Goal: Task Accomplishment & Management: Use online tool/utility

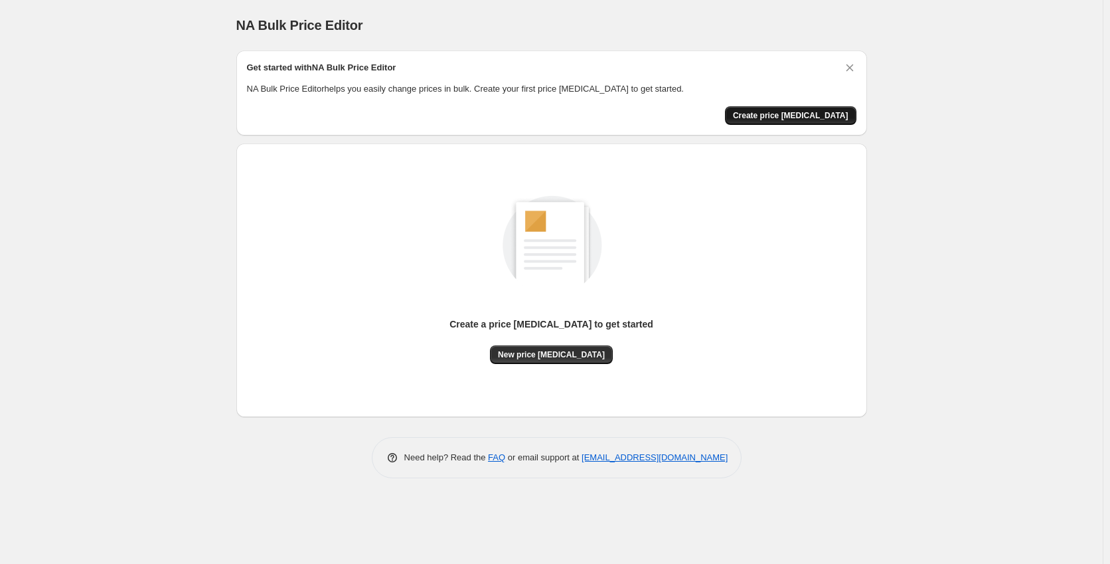
click at [795, 106] on button "Create price [MEDICAL_DATA]" at bounding box center [790, 115] width 131 height 19
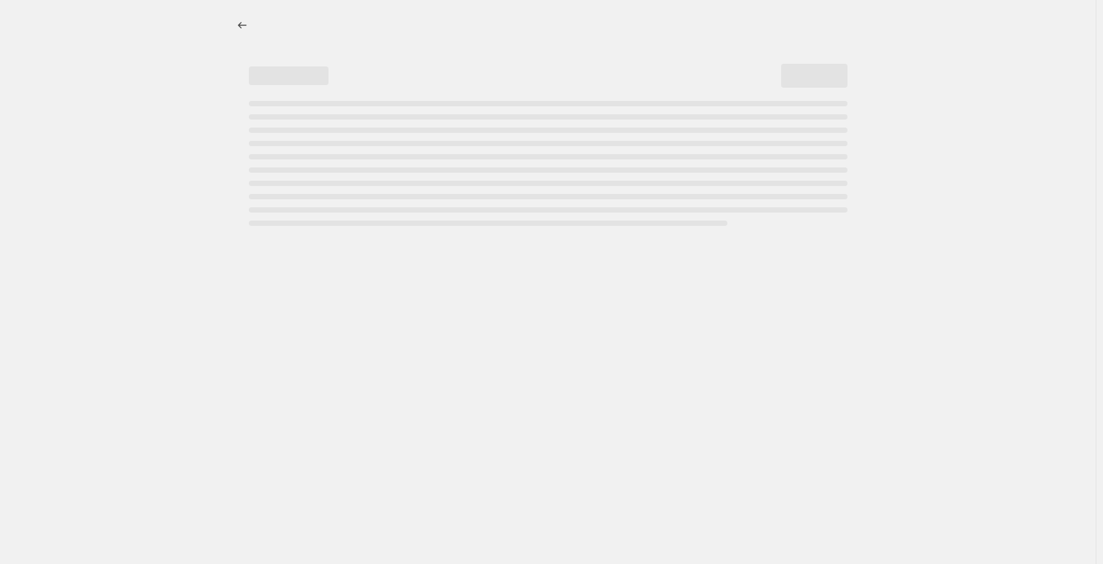
select select "percentage"
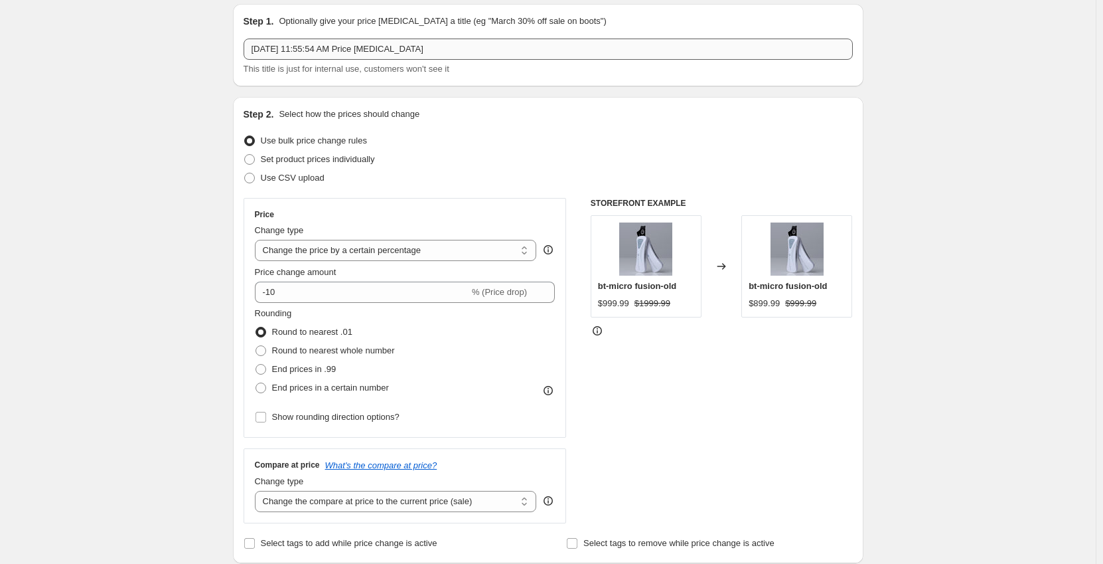
scroll to position [66, 0]
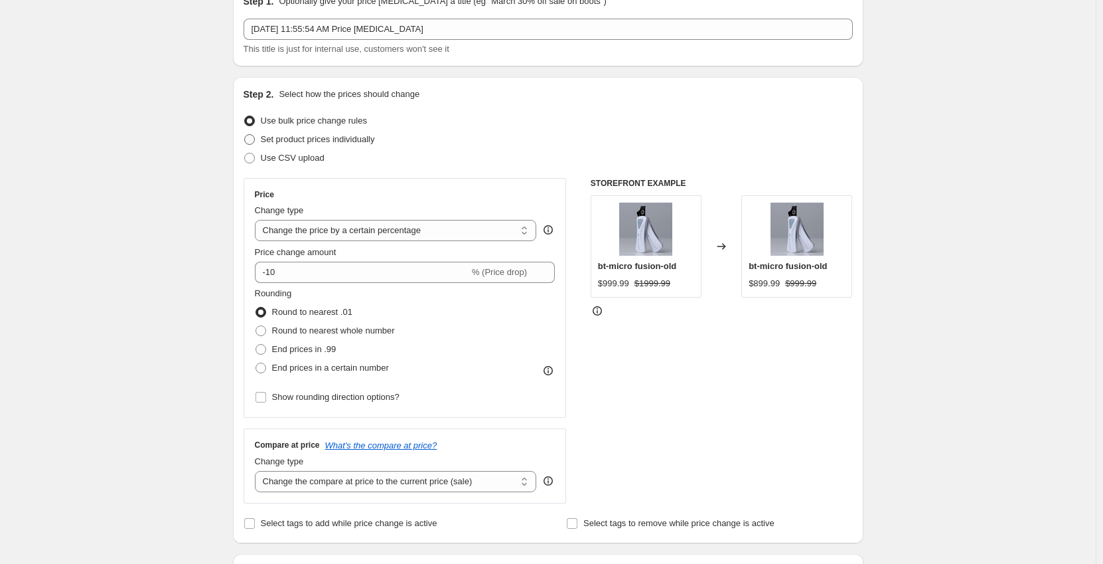
click at [336, 135] on span "Set product prices individually" at bounding box center [318, 139] width 114 height 10
click at [245, 135] on input "Set product prices individually" at bounding box center [244, 134] width 1 height 1
radio input "true"
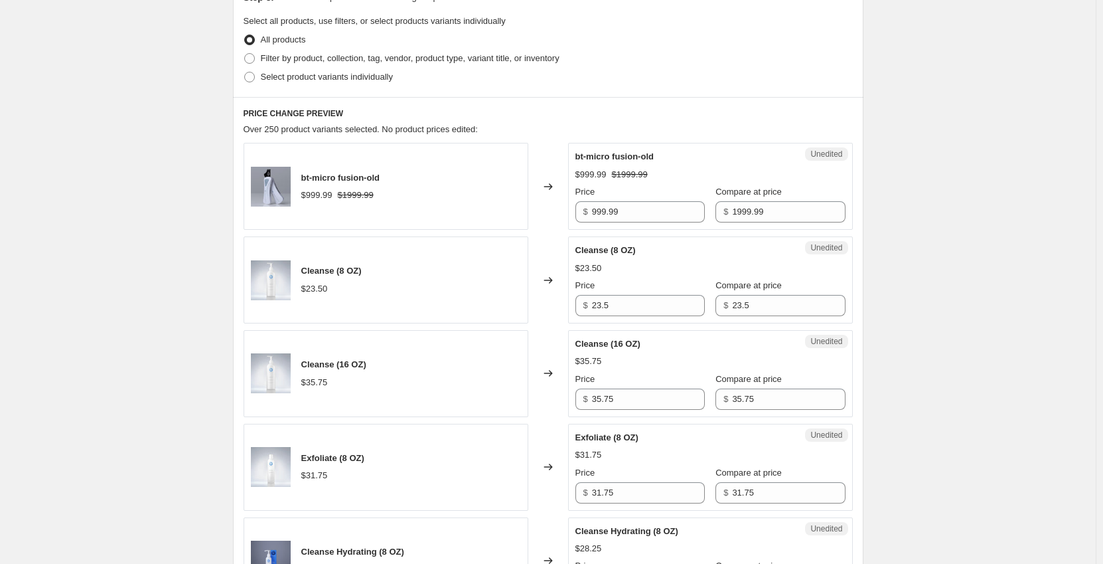
scroll to position [0, 0]
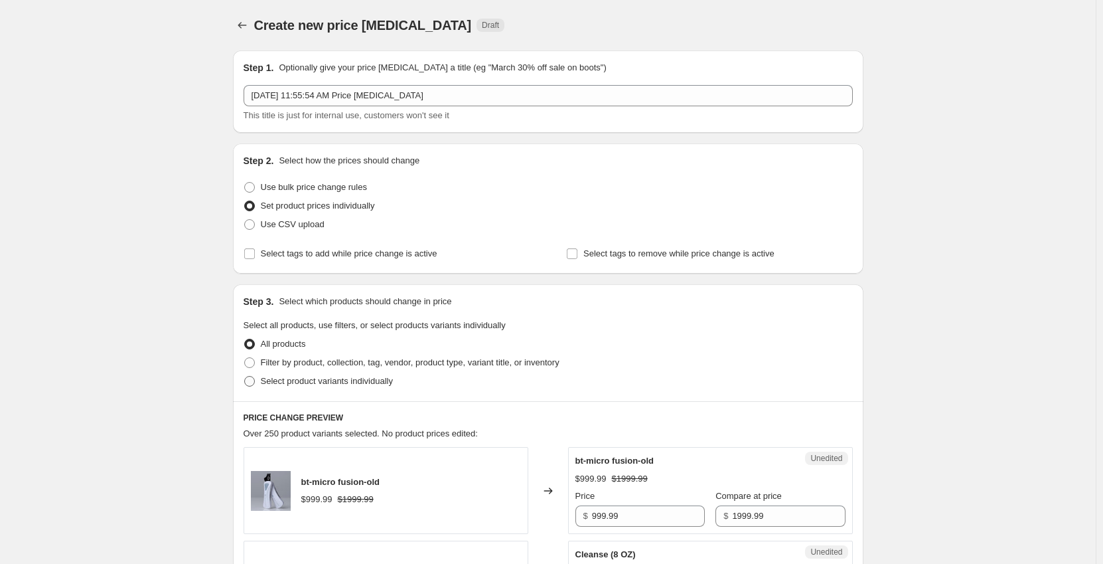
click at [278, 381] on span "Select product variants individually" at bounding box center [327, 381] width 132 height 10
click at [245, 376] on input "Select product variants individually" at bounding box center [244, 376] width 1 height 1
radio input "true"
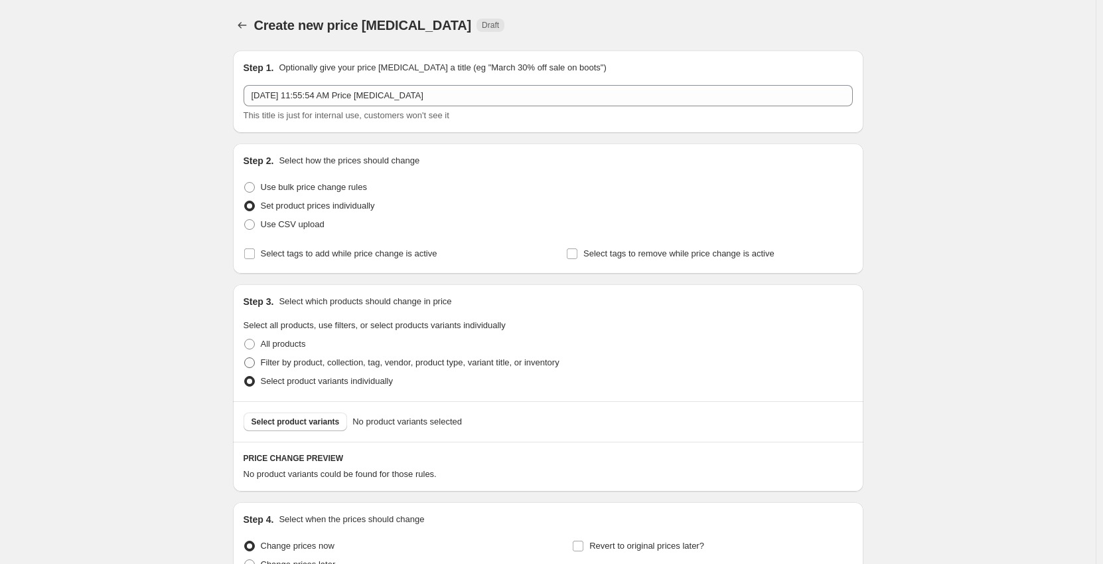
click at [253, 357] on span at bounding box center [249, 362] width 11 height 11
click at [245, 357] on input "Filter by product, collection, tag, vendor, product type, variant title, or inv…" at bounding box center [244, 357] width 1 height 1
radio input "true"
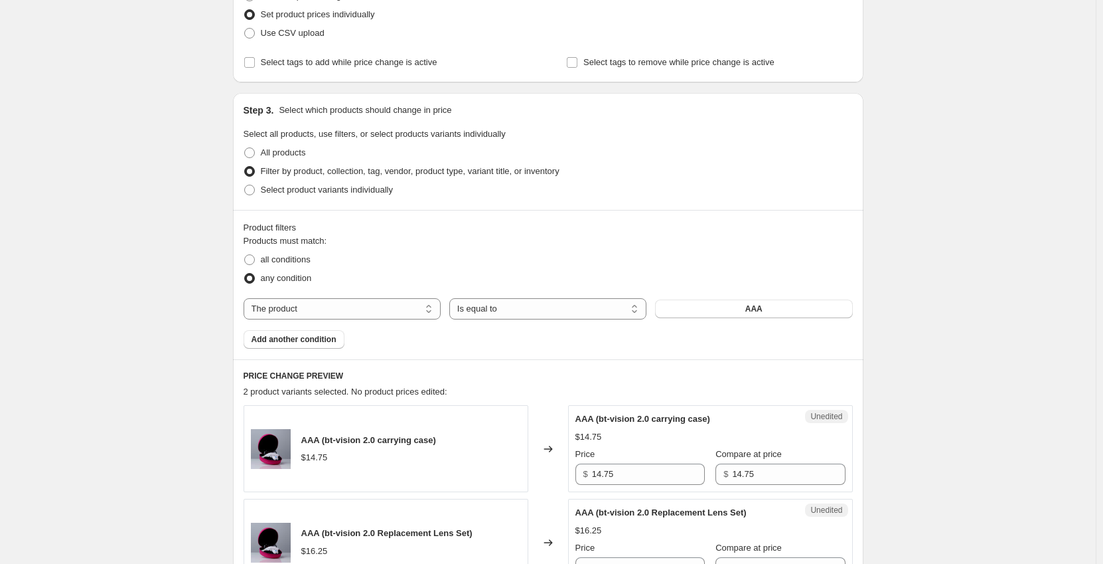
scroll to position [266, 0]
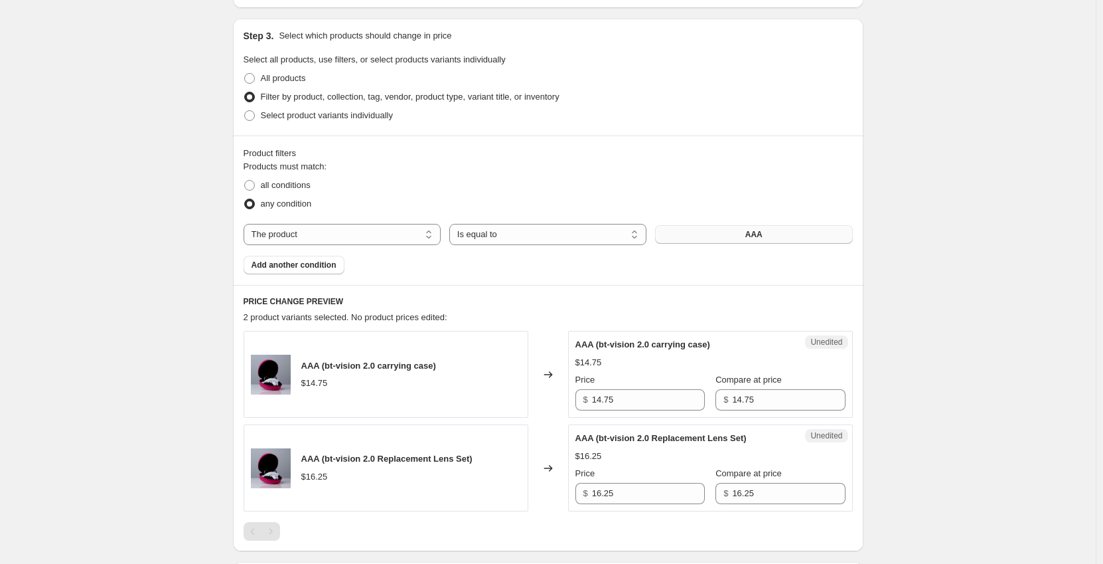
click at [695, 226] on button "AAA" at bounding box center [753, 234] width 197 height 19
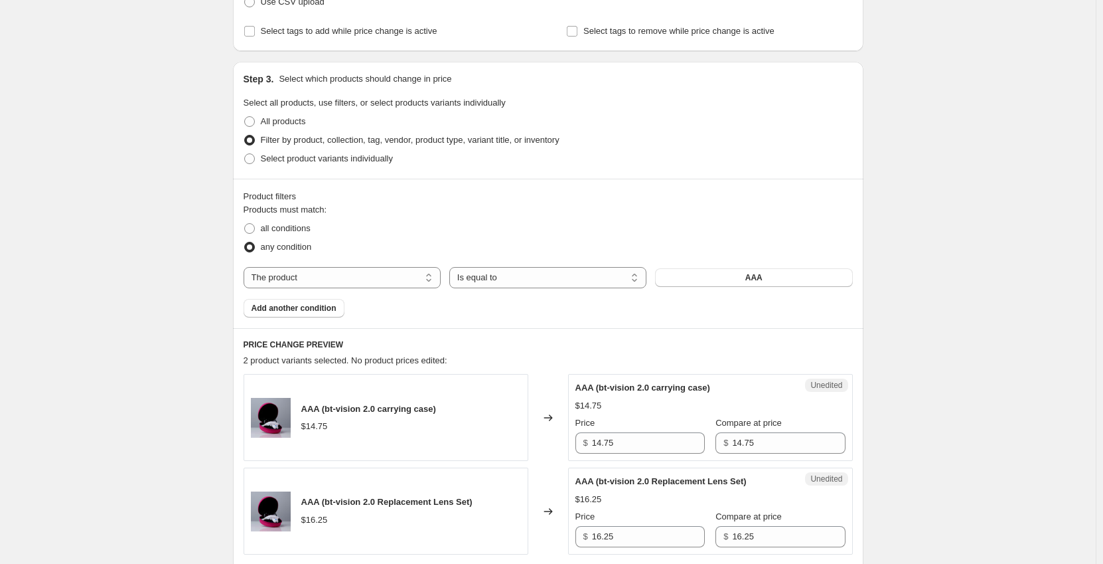
scroll to position [199, 0]
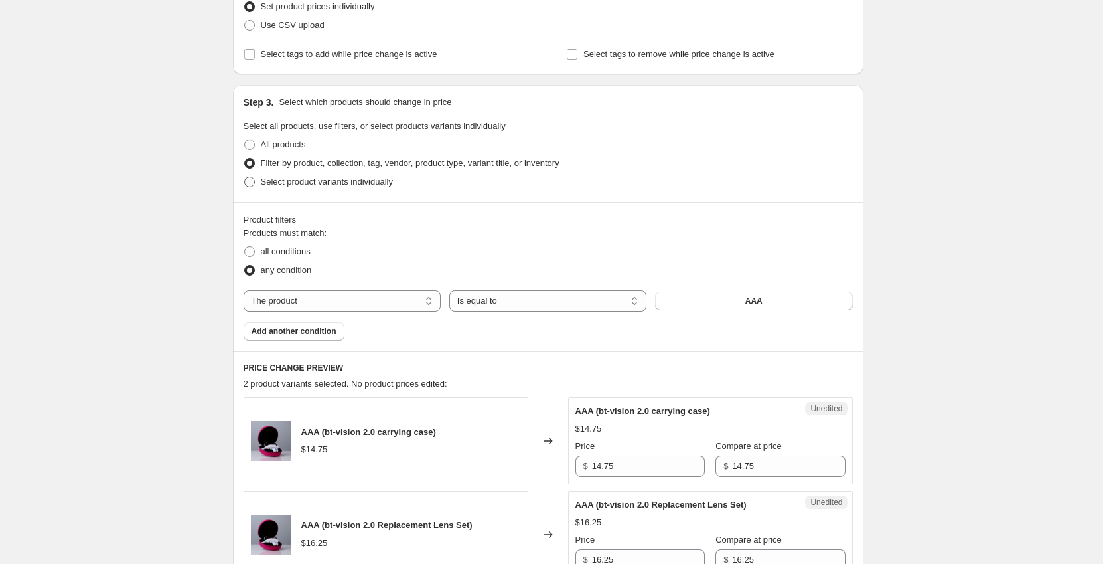
click at [369, 183] on span "Select product variants individually" at bounding box center [327, 182] width 132 height 10
click at [245, 177] on input "Select product variants individually" at bounding box center [244, 177] width 1 height 1
radio input "true"
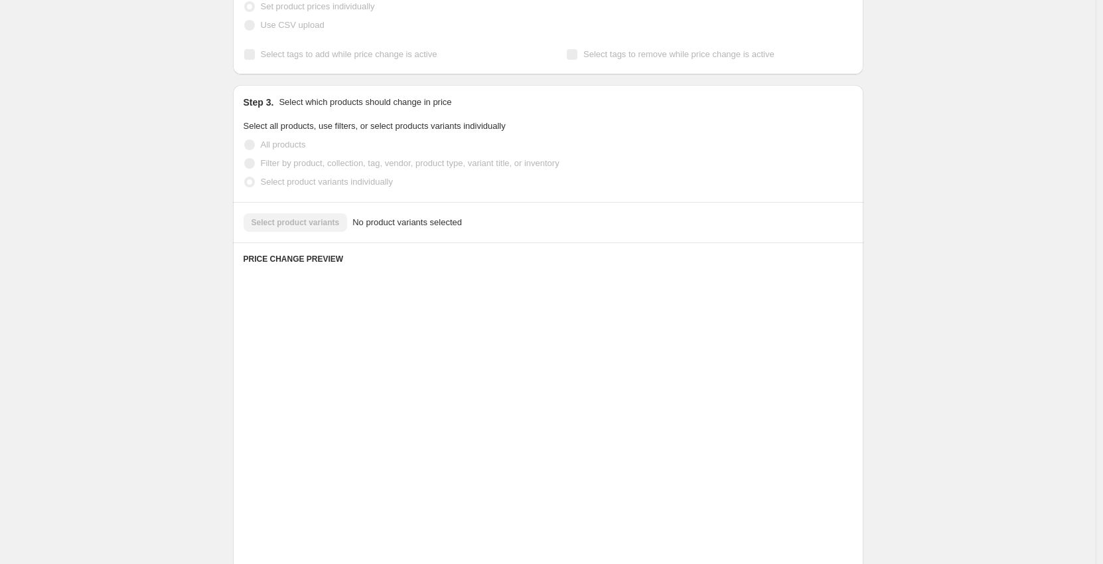
scroll to position [133, 0]
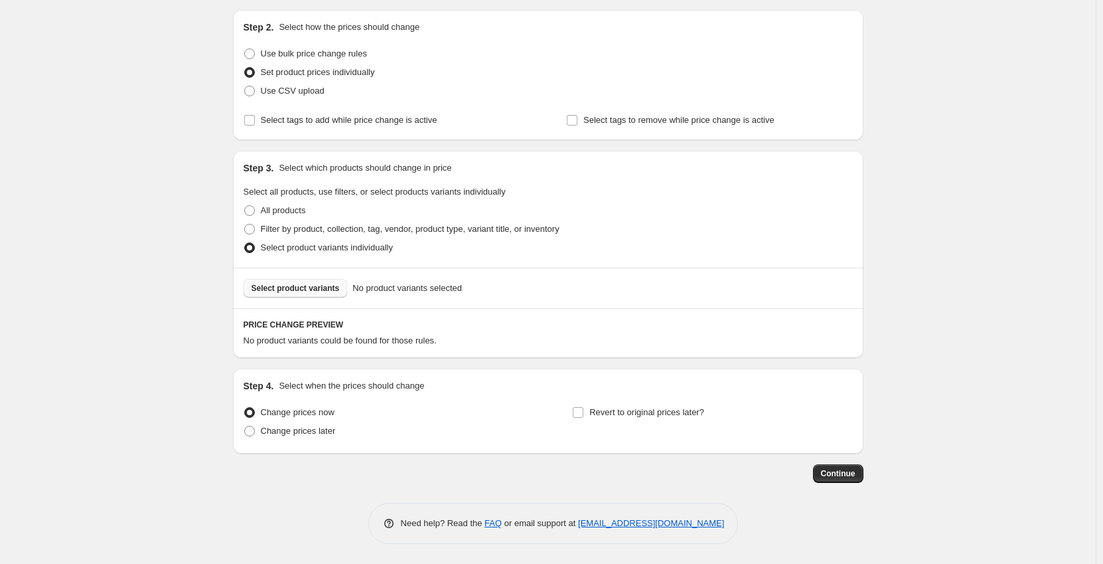
click at [317, 286] on span "Select product variants" at bounding box center [296, 288] width 88 height 11
click at [310, 435] on span "Change prices later" at bounding box center [298, 430] width 75 height 10
click at [245, 426] on input "Change prices later" at bounding box center [244, 425] width 1 height 1
radio input "true"
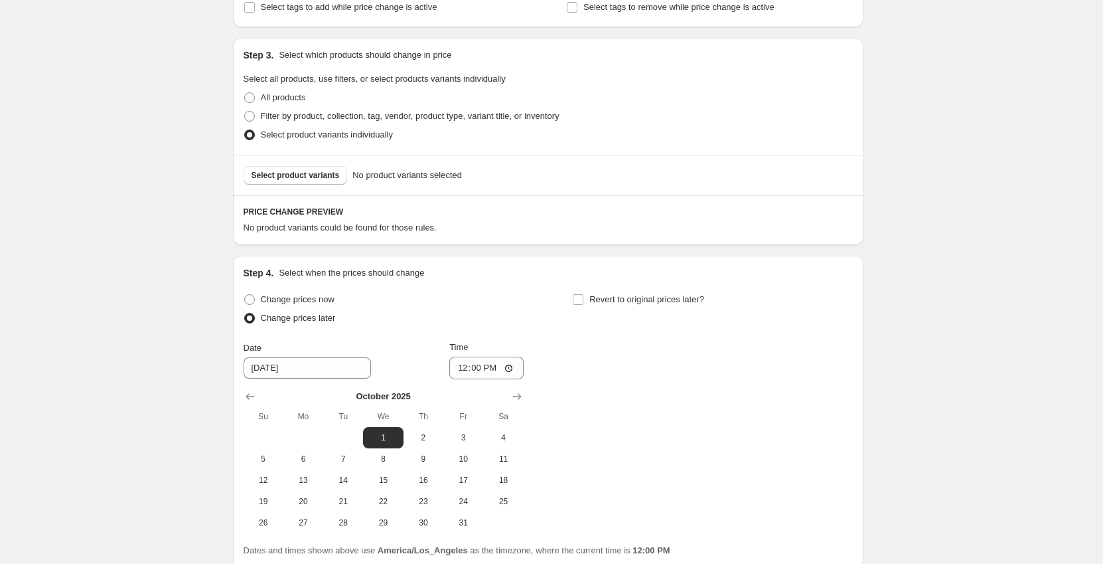
scroll to position [266, 0]
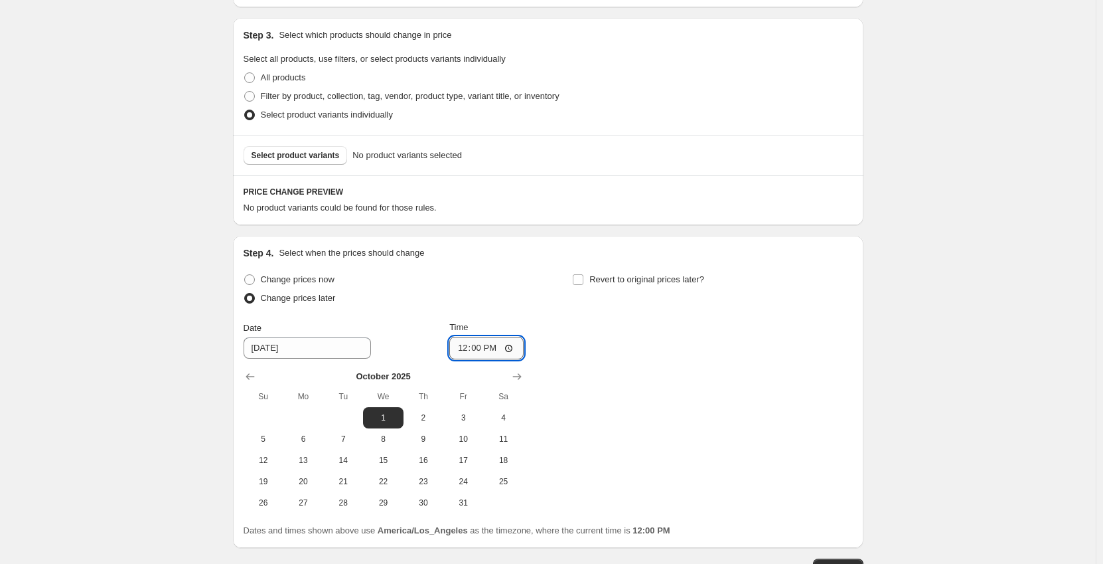
click at [495, 355] on input "12:00" at bounding box center [486, 348] width 74 height 23
click at [499, 350] on input "12:00" at bounding box center [486, 348] width 74 height 23
type input "00:00"
click at [779, 226] on div "Step 1. Optionally give your price change job a title (eg "March 30% off sale o…" at bounding box center [542, 175] width 641 height 803
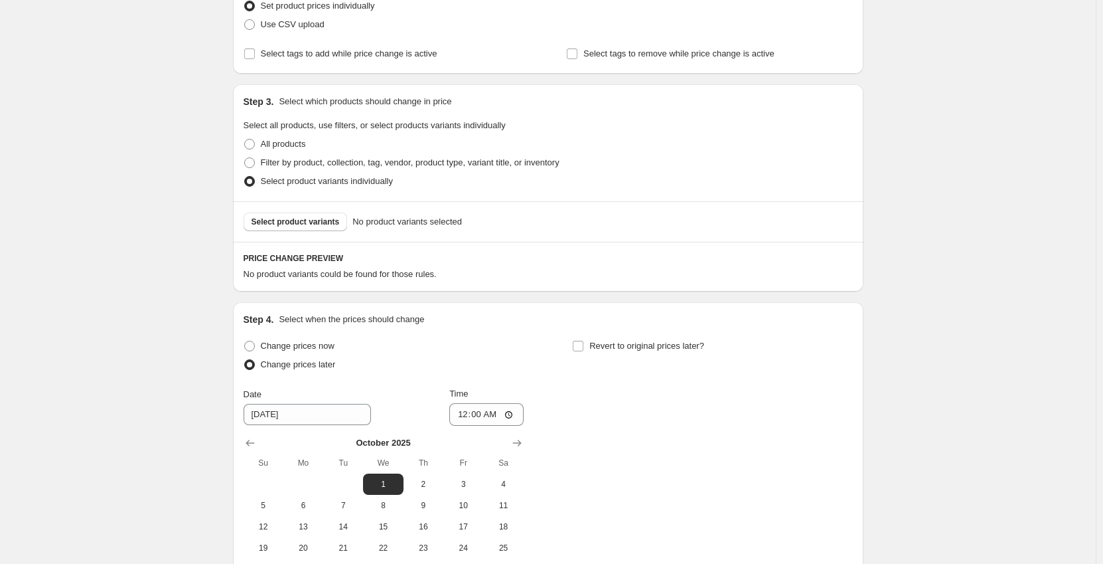
click at [757, 418] on div "Change prices now Change prices later Date 10/1/2025 Time 00:00 October 2025 Su…" at bounding box center [548, 458] width 609 height 243
